Goal: Check status: Check status

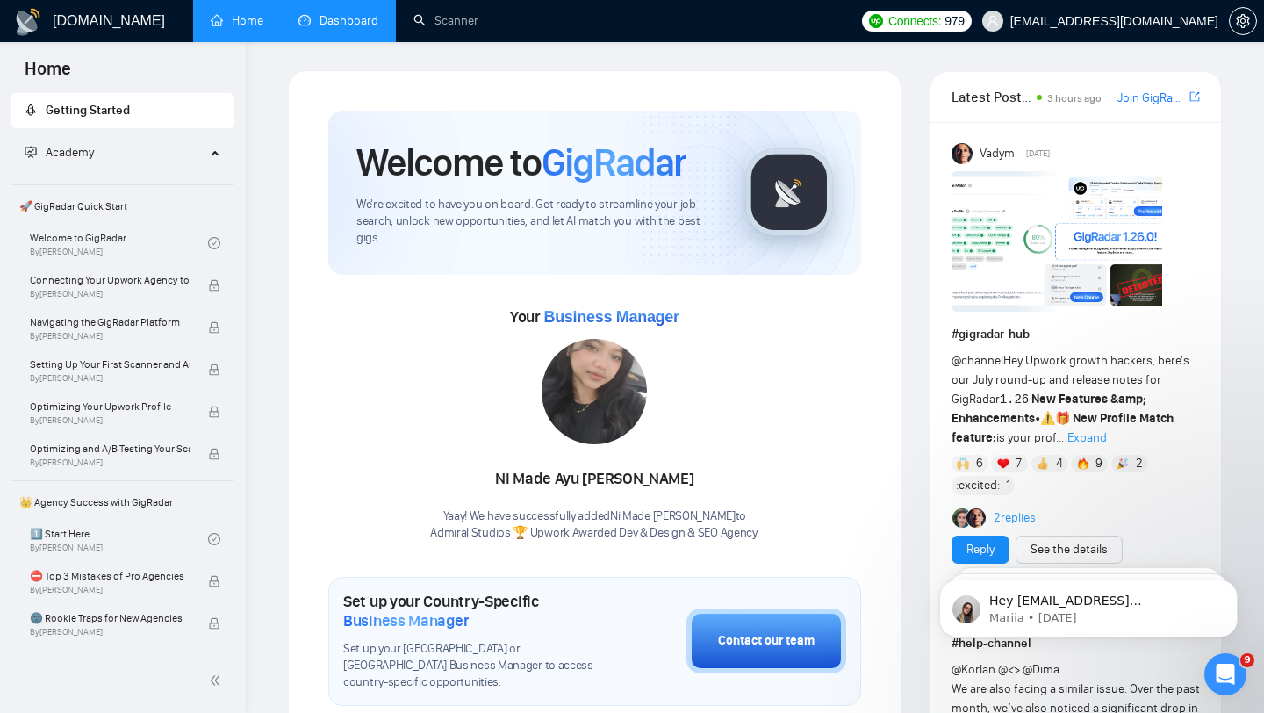
click at [320, 13] on link "Dashboard" at bounding box center [339, 20] width 80 height 15
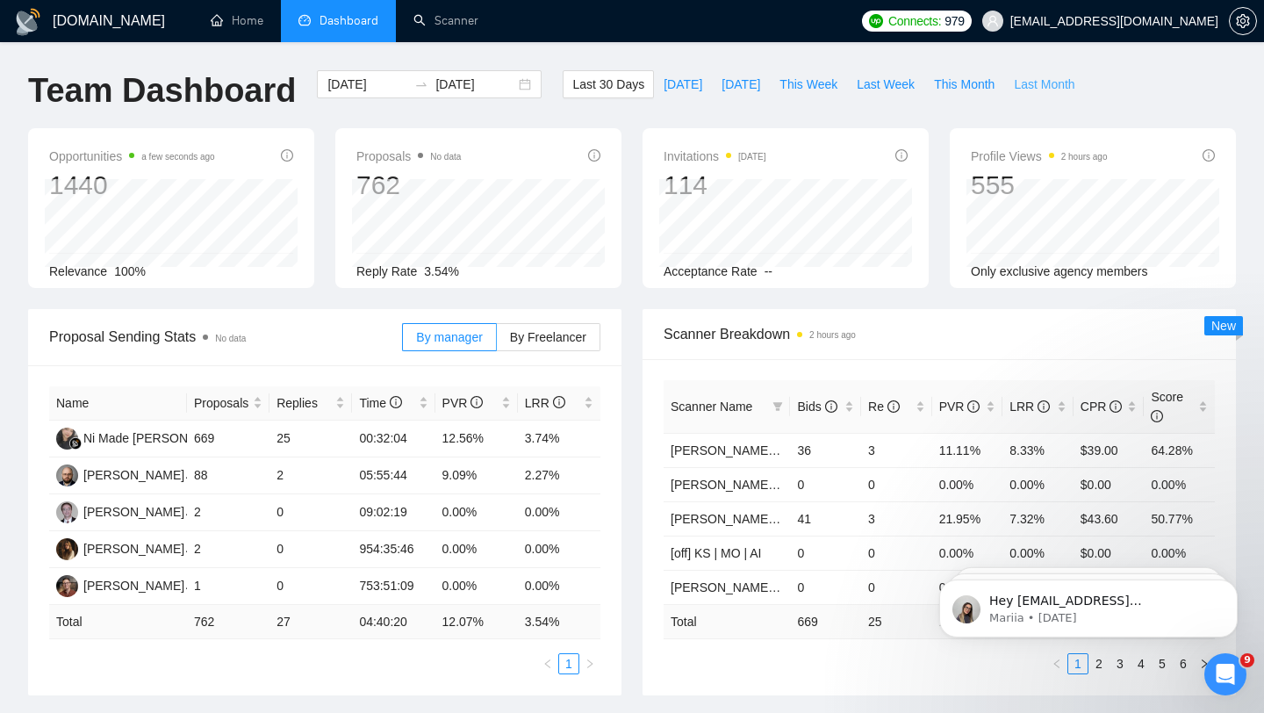
click at [1060, 77] on span "Last Month" at bounding box center [1044, 84] width 61 height 19
type input "2025-07-01"
type input "2025-07-31"
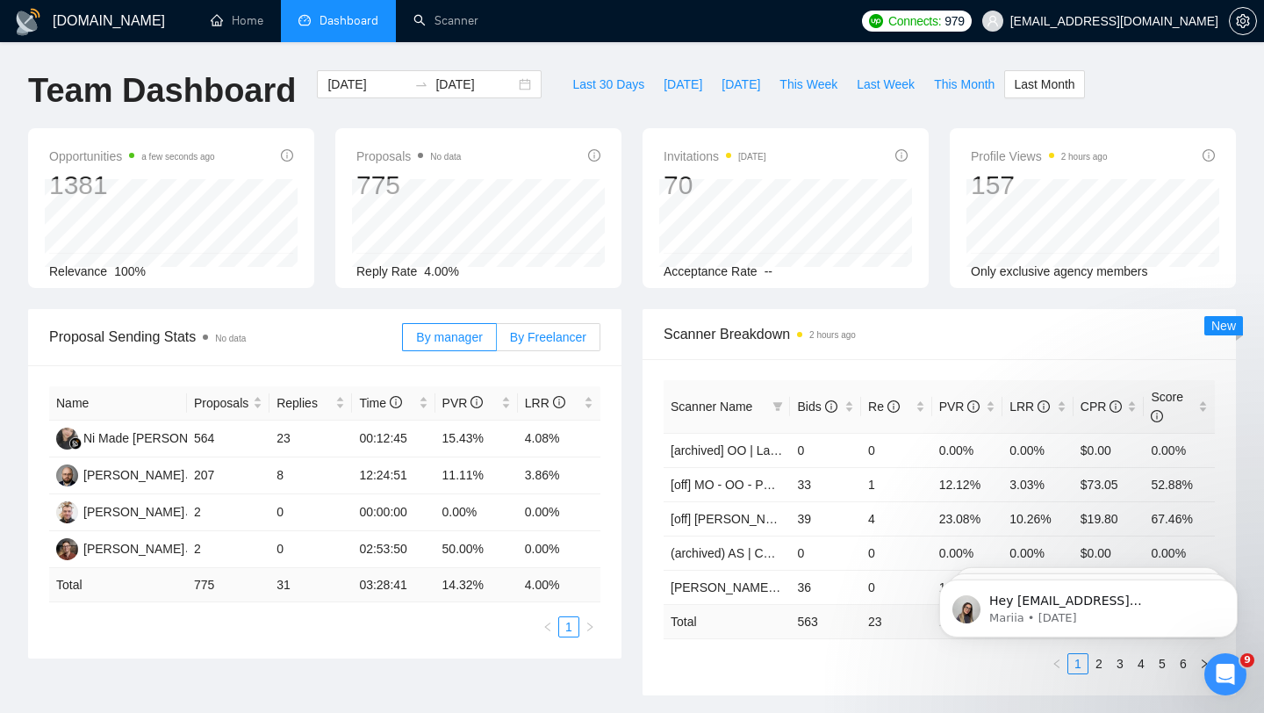
click at [527, 331] on span "By Freelancer" at bounding box center [548, 337] width 76 height 14
click at [497, 342] on input "By Freelancer" at bounding box center [497, 342] width 0 height 0
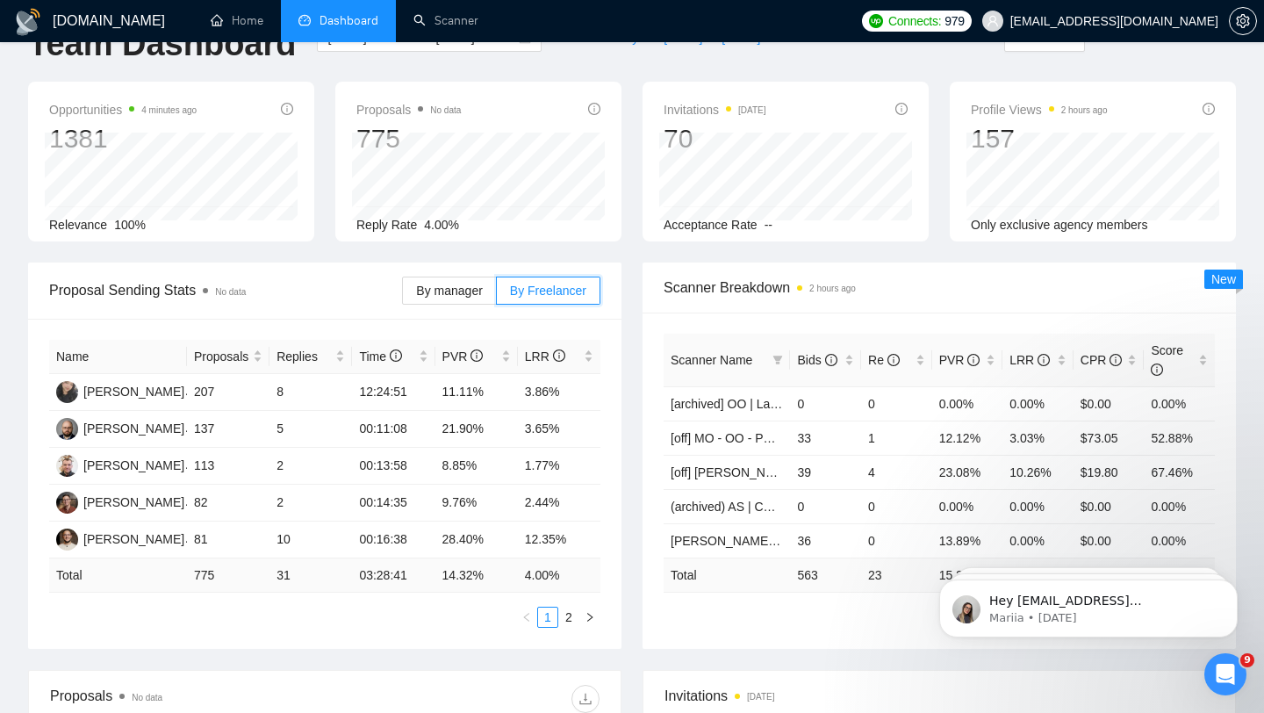
scroll to position [47, 0]
